Goal: Navigation & Orientation: Find specific page/section

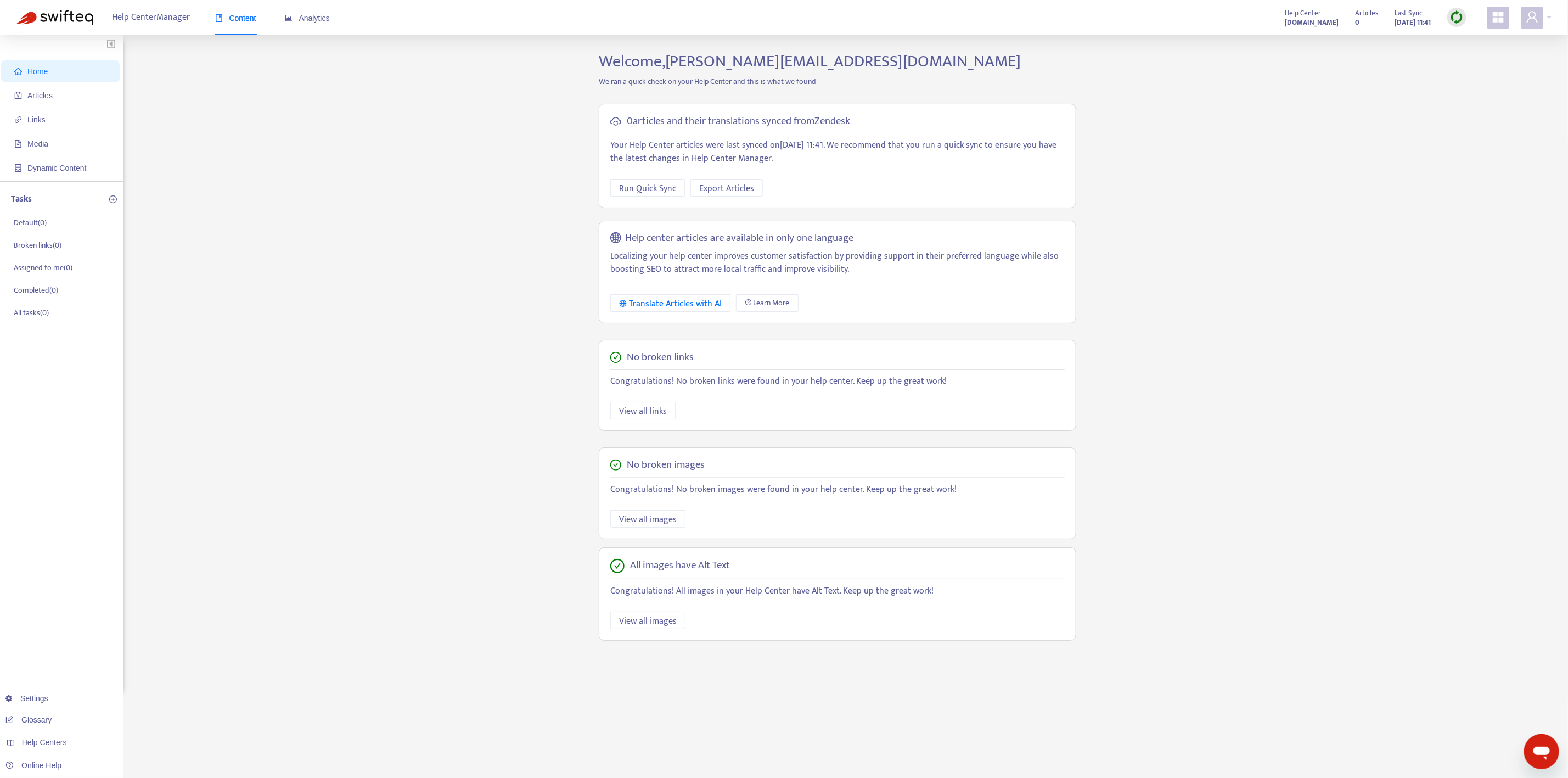
drag, startPoint x: 304, startPoint y: 293, endPoint x: 299, endPoint y: 298, distance: 7.1
click at [304, 296] on div "Home Articles Links Media Dynamic Content Tasks Default ( 0 ) Broken links ( 0 …" at bounding box center [784, 373] width 1535 height 642
click at [262, 178] on div "Home Articles Links Media Dynamic Content Tasks Default ( 0 ) Broken links ( 0 …" at bounding box center [784, 373] width 1535 height 642
click at [1300, 24] on strong "emburse.zendesk.com" at bounding box center [1312, 23] width 54 height 12
click at [1374, 20] on div "Articles 0 Last Sync Aug 11, 2025 11:41" at bounding box center [1411, 18] width 128 height 22
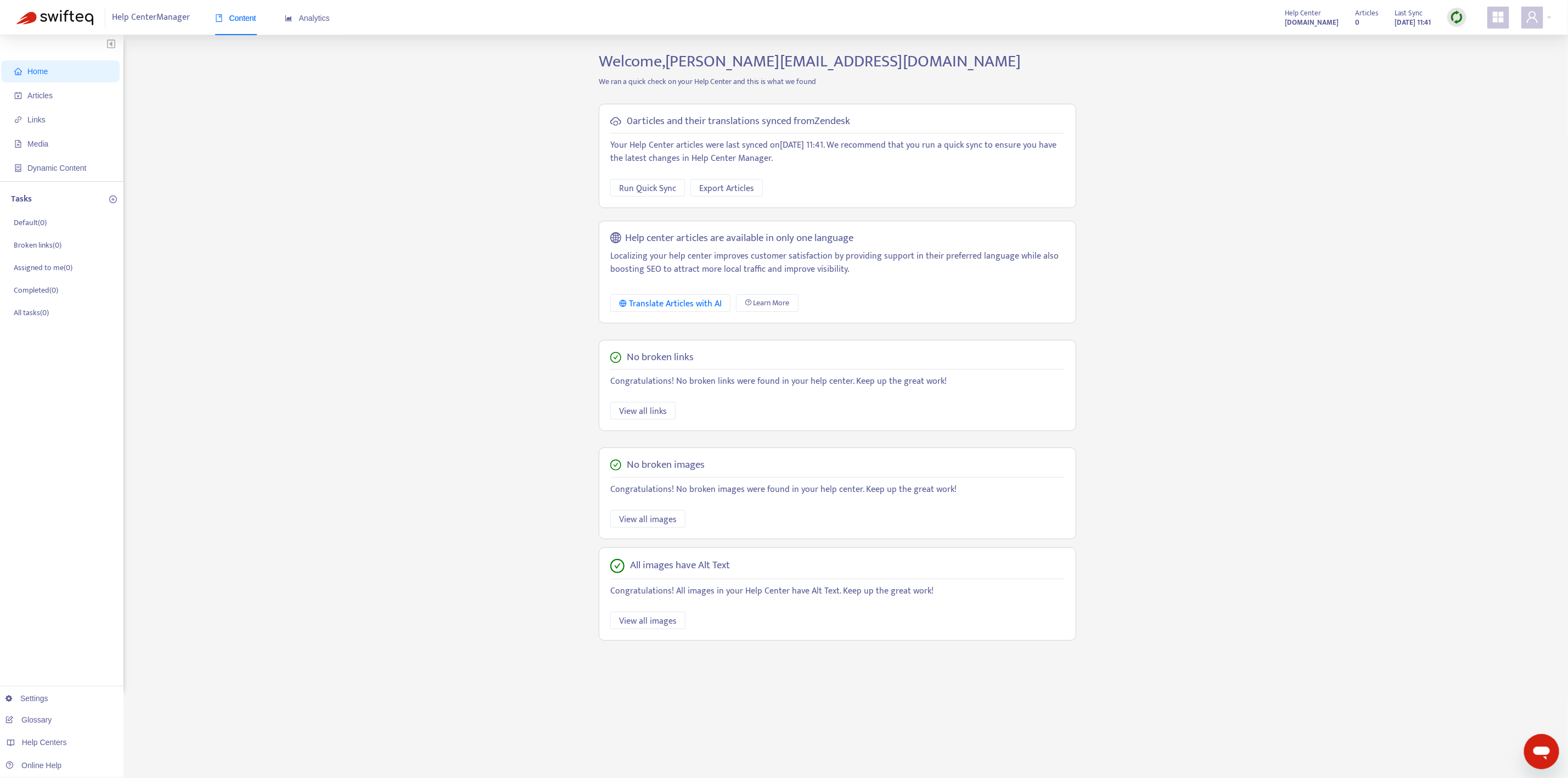
click at [1347, 20] on div "Articles 0 Last Sync Aug 11, 2025 11:41" at bounding box center [1411, 18] width 128 height 22
click at [1355, 20] on strong "0" at bounding box center [1357, 23] width 4 height 12
click at [1301, 21] on strong "emburse.zendesk.com" at bounding box center [1312, 23] width 54 height 12
click at [1456, 24] on img at bounding box center [1457, 17] width 14 height 14
click at [1525, 38] on div "Home Articles Links Media Dynamic Content Tasks Default ( 0 ) Broken links ( 0 …" at bounding box center [784, 365] width 1568 height 659
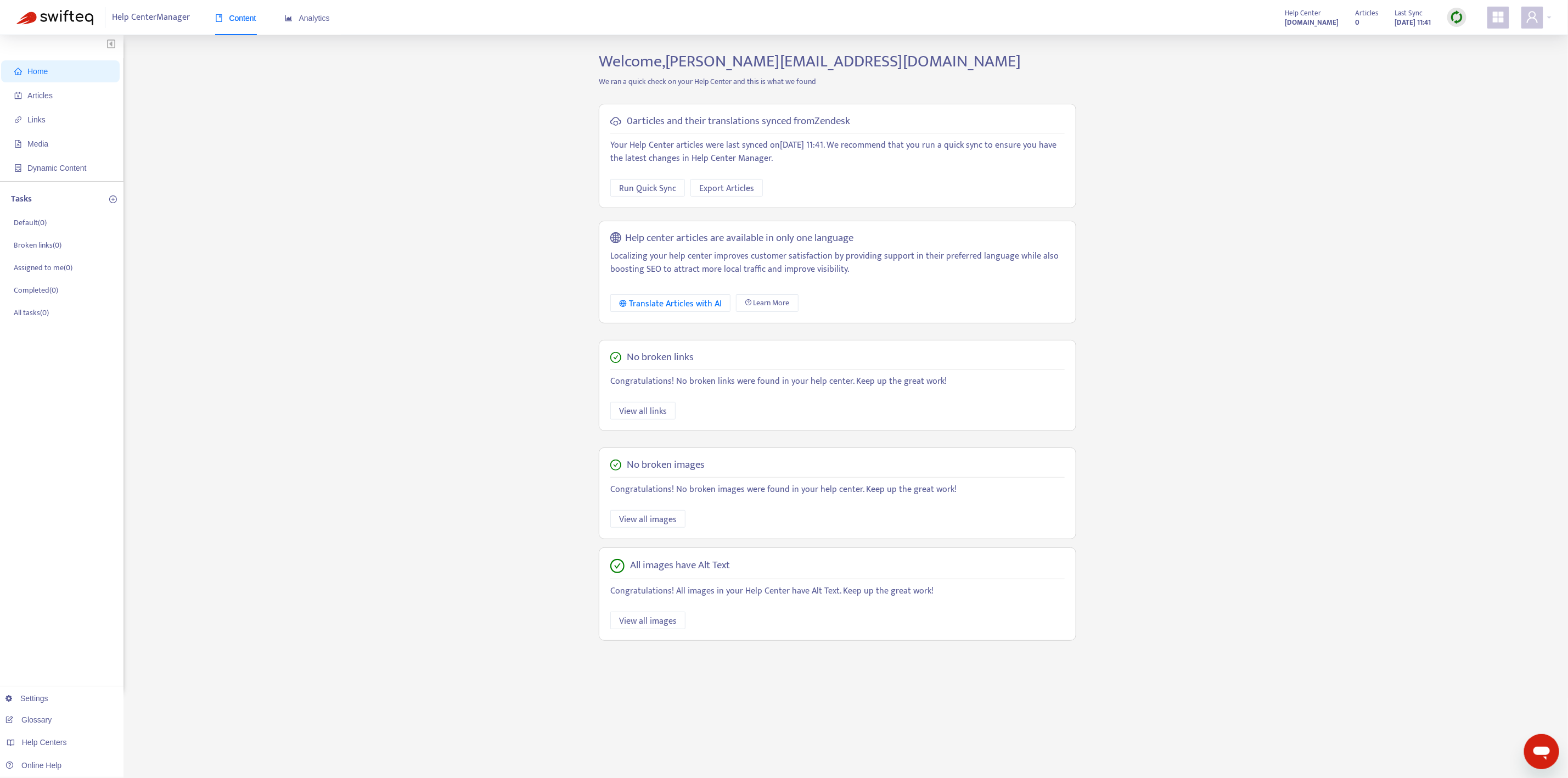
click at [1500, 22] on icon "appstore" at bounding box center [1498, 17] width 11 height 11
drag, startPoint x: 1270, startPoint y: 73, endPoint x: 1264, endPoint y: 43, distance: 30.6
click at [1270, 72] on div "Home Articles Links Media Dynamic Content Tasks Default ( 0 ) Broken links ( 0 …" at bounding box center [784, 373] width 1535 height 642
click at [1295, 24] on strong "emburse.zendesk.com" at bounding box center [1312, 23] width 54 height 12
click at [72, 94] on span "Articles" at bounding box center [62, 96] width 97 height 22
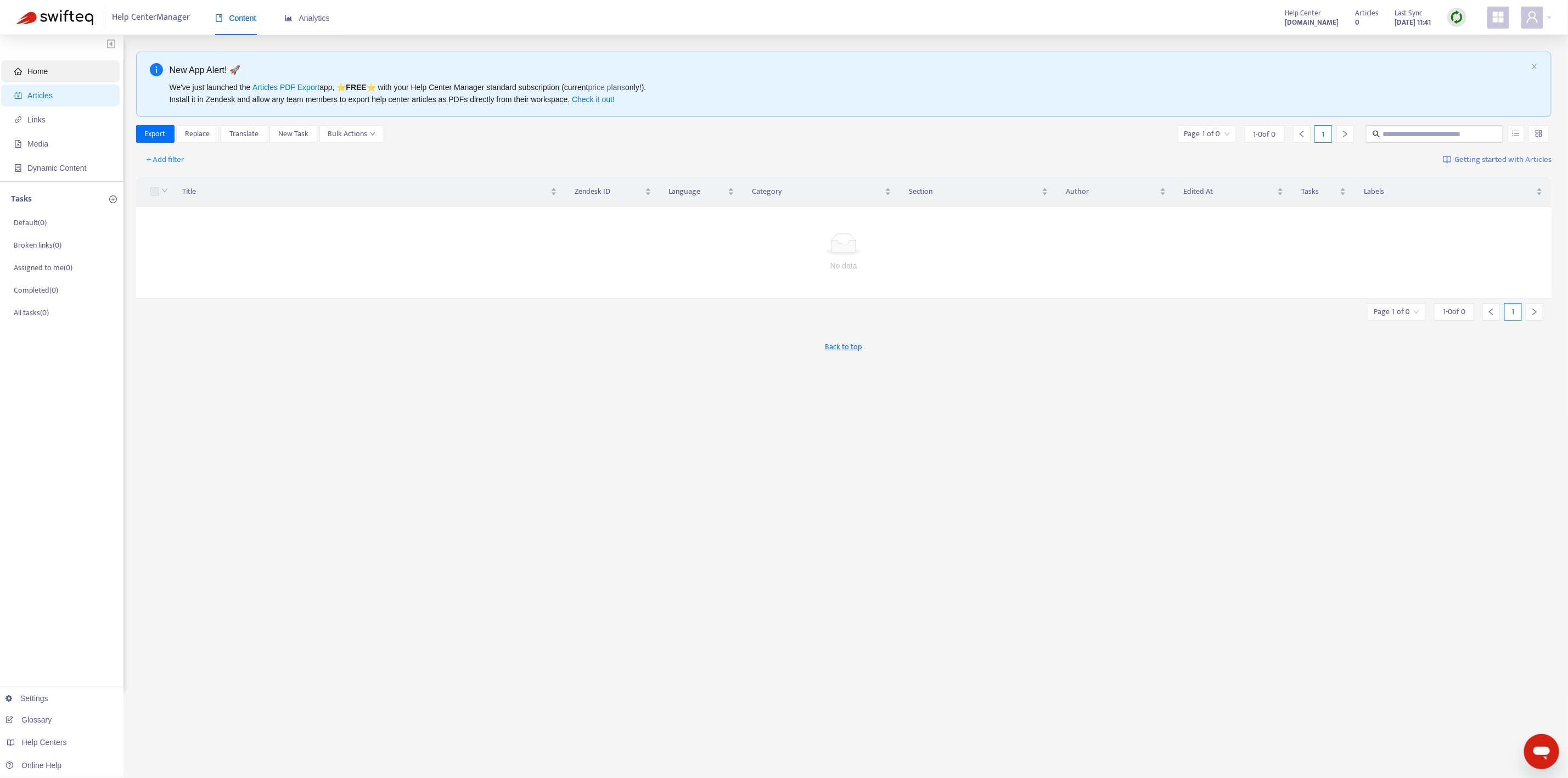
click at [51, 71] on span "Home" at bounding box center [62, 71] width 97 height 22
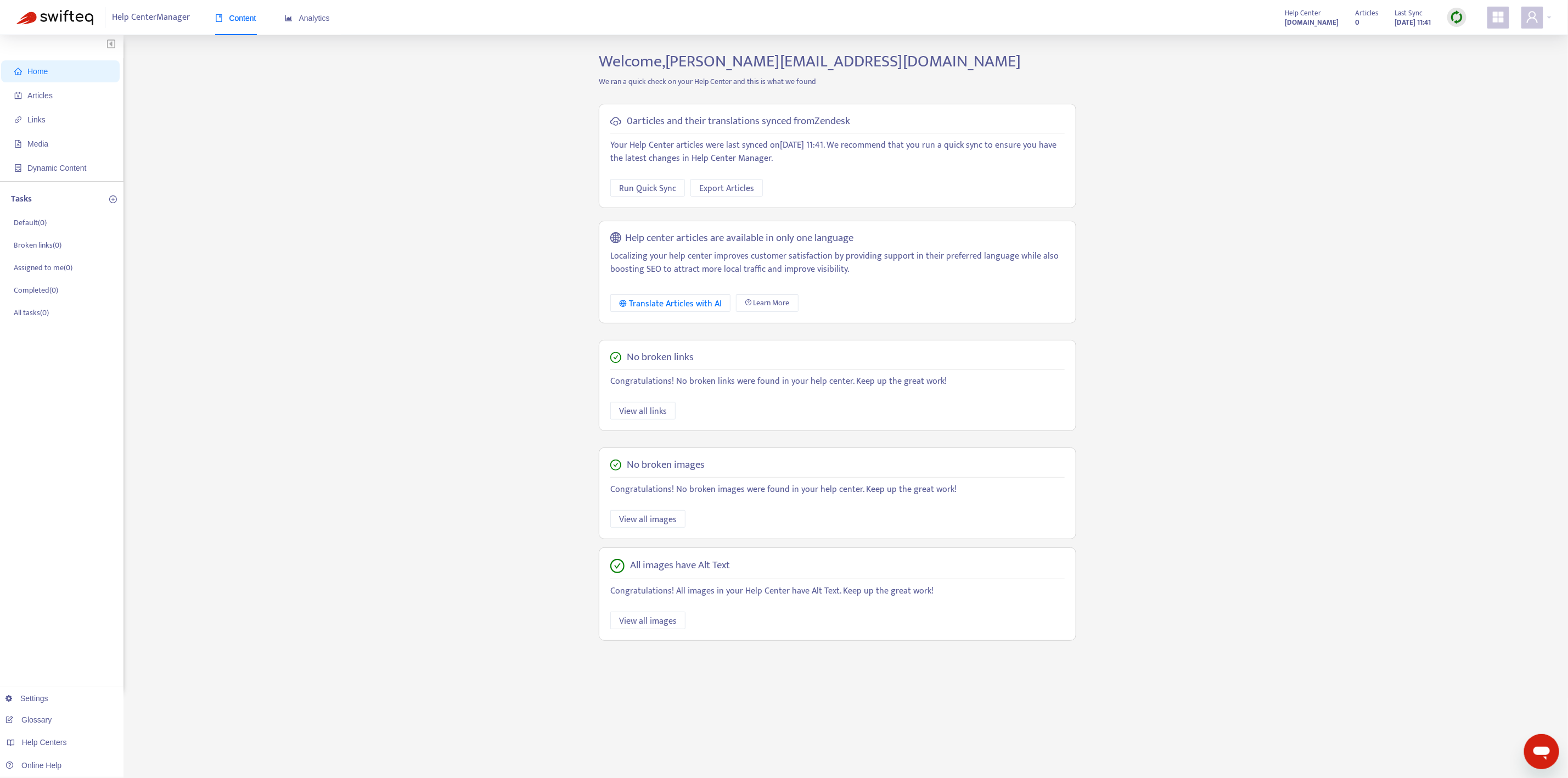
click at [1298, 25] on strong "emburse.zendesk.com" at bounding box center [1312, 23] width 54 height 12
click at [1505, 21] on icon "appstore" at bounding box center [1499, 17] width 13 height 13
click at [1323, 119] on div "Home Articles Links Media Dynamic Content Tasks Default ( 0 ) Broken links ( 0 …" at bounding box center [784, 373] width 1535 height 642
click at [1355, 16] on strong "0" at bounding box center [1357, 23] width 4 height 12
click at [1502, 19] on icon "appstore" at bounding box center [1498, 17] width 11 height 11
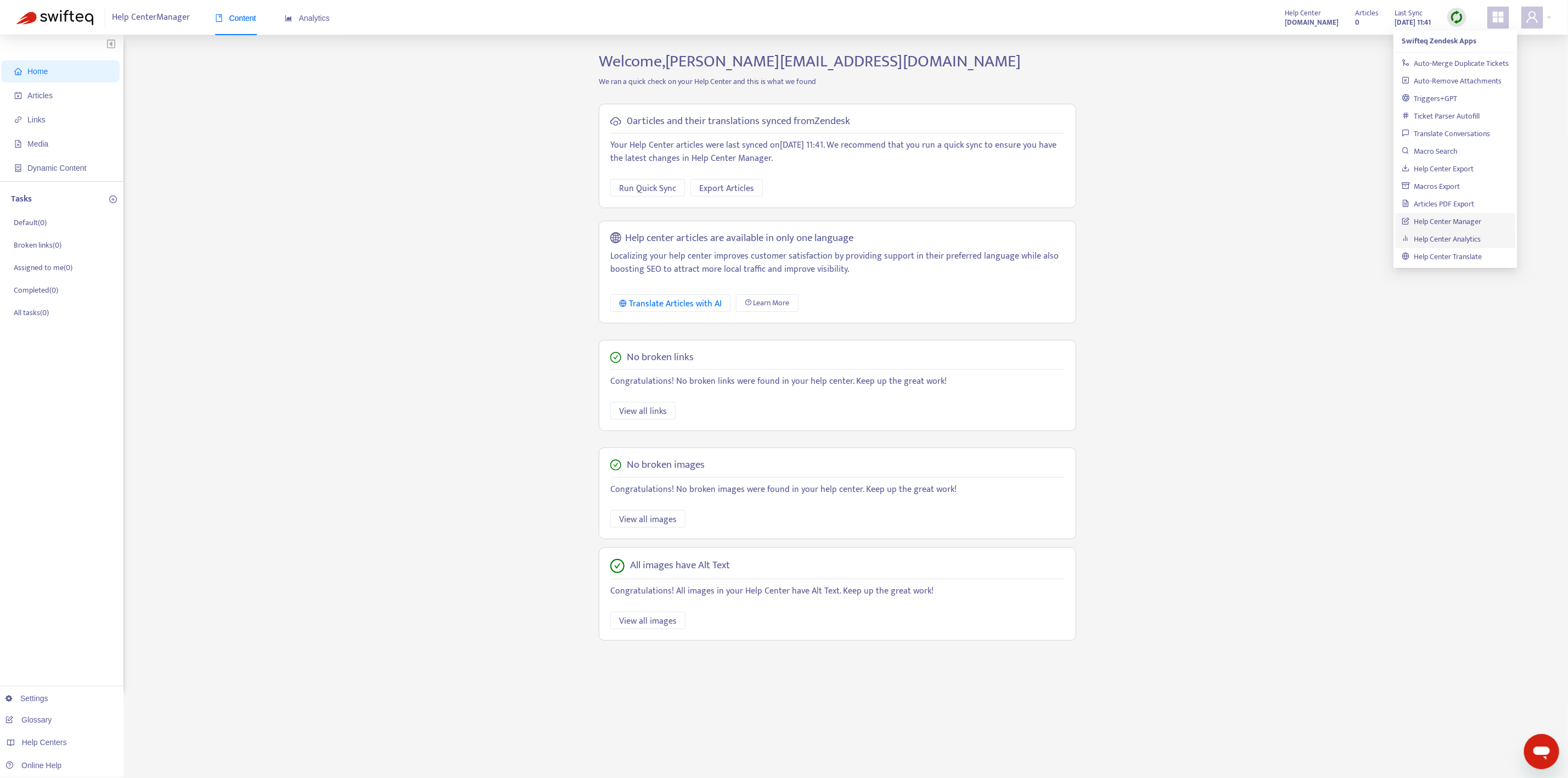
click at [1482, 236] on link "Help Center Analytics" at bounding box center [1442, 239] width 79 height 13
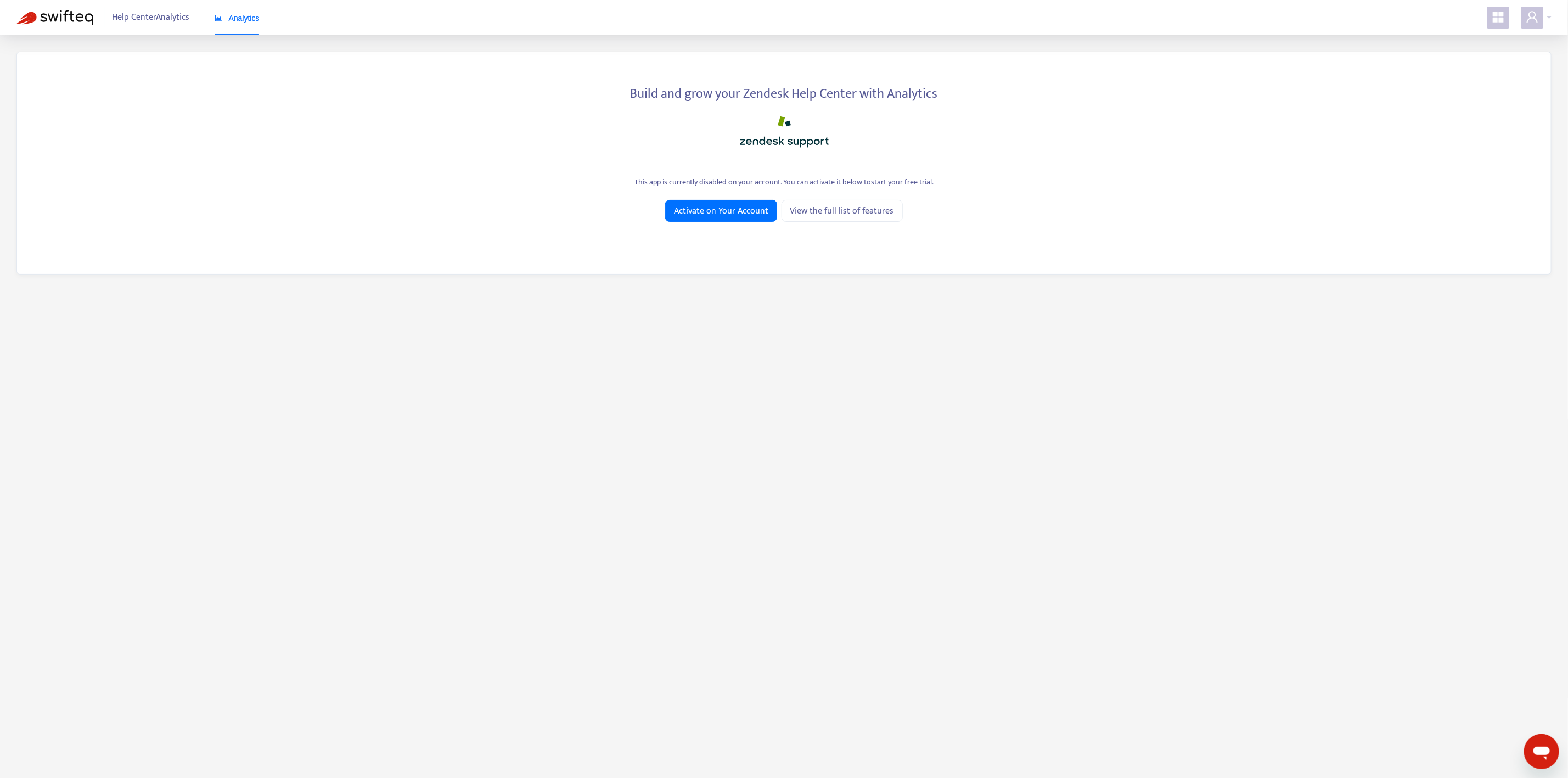
click at [740, 255] on div "Build and grow your Zendesk Help Center with Analytics This app is currently di…" at bounding box center [784, 163] width 1535 height 223
click at [109, 9] on div "Help Center Analytics Analytics" at bounding box center [187, 18] width 166 height 21
click at [66, 15] on img at bounding box center [55, 17] width 77 height 15
click at [149, 24] on span "Help Center Analytics" at bounding box center [151, 18] width 77 height 21
click at [183, 18] on span "Help Center Analytics" at bounding box center [151, 18] width 77 height 21
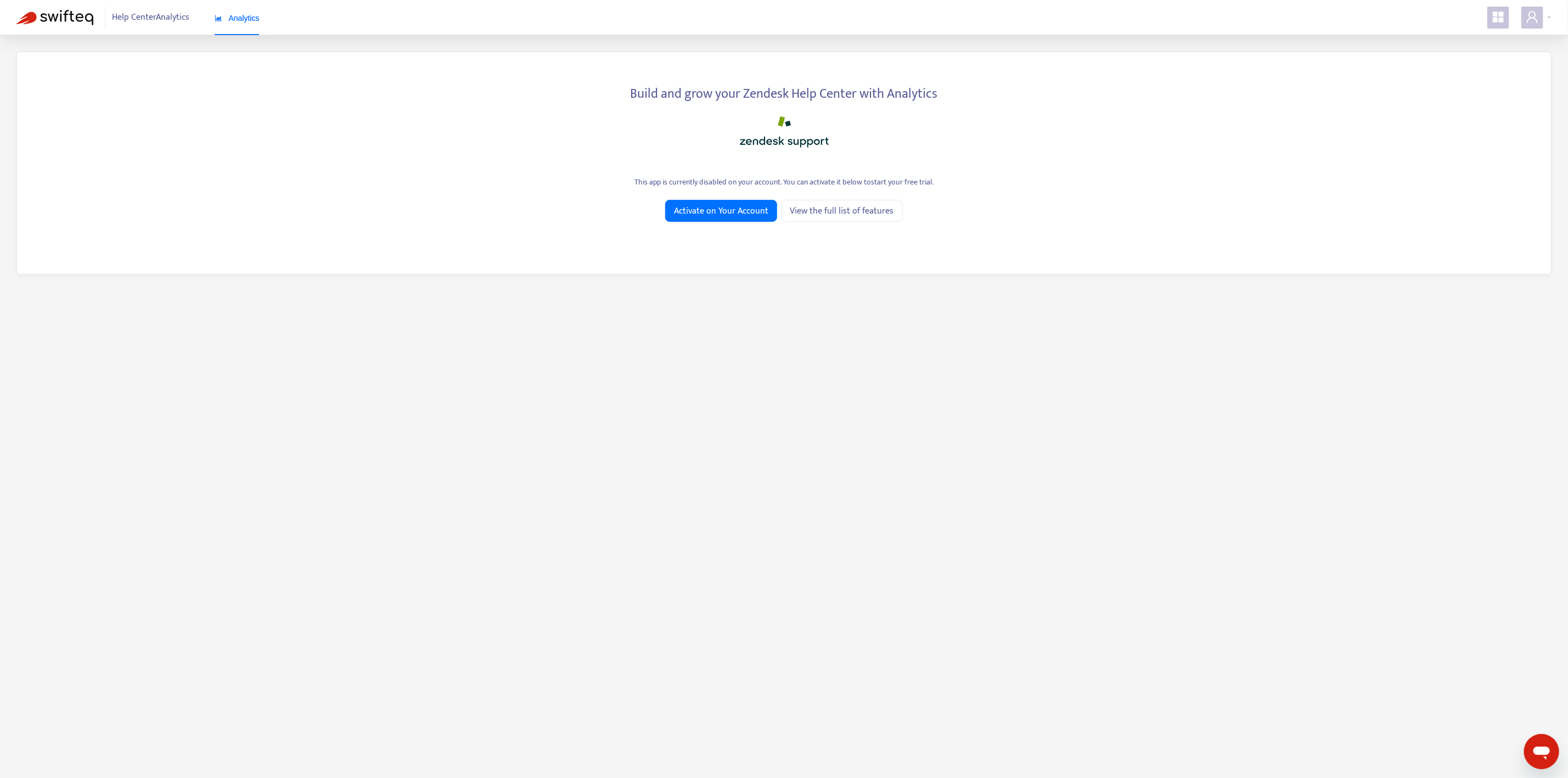
click at [181, 18] on span "Help Center Analytics" at bounding box center [151, 18] width 77 height 21
